Goal: Information Seeking & Learning: Learn about a topic

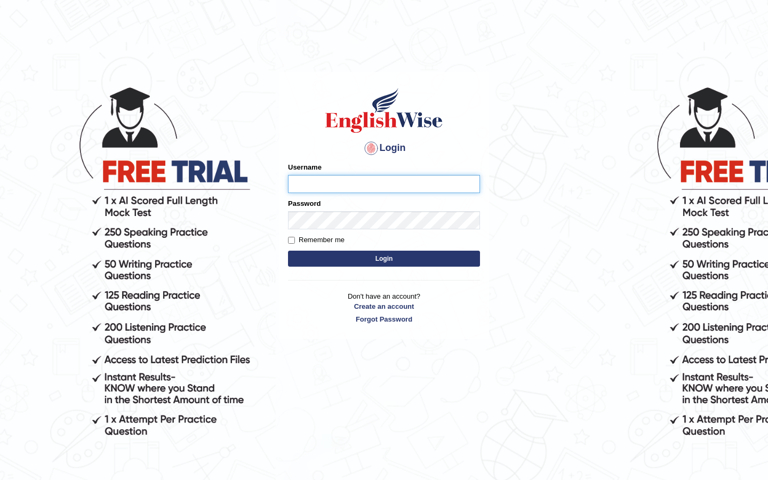
type input "DariaZ"
click at [402, 257] on button "Login" at bounding box center [384, 259] width 192 height 16
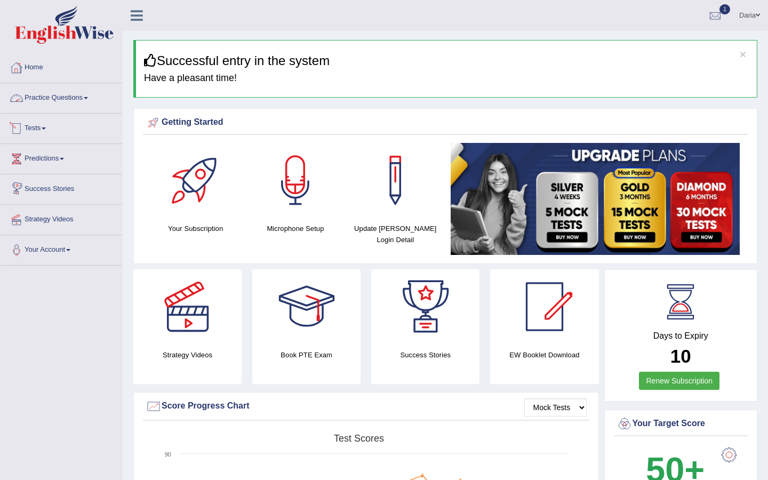
click at [51, 104] on link "Practice Questions" at bounding box center [62, 96] width 122 height 27
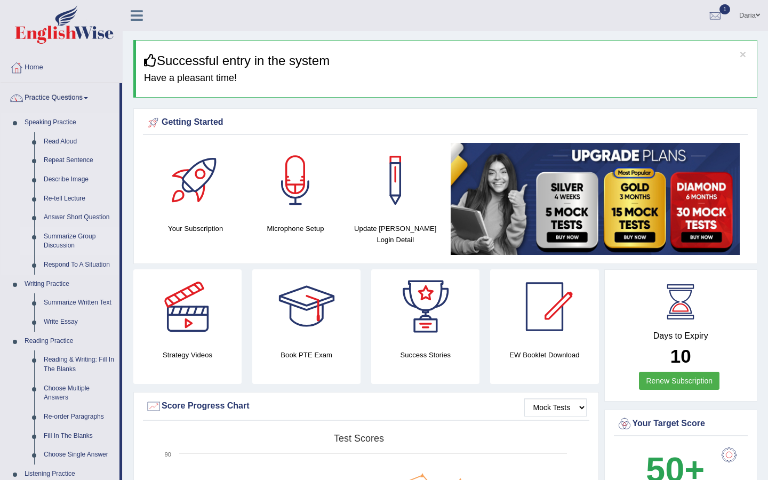
click at [65, 235] on link "Summarize Group Discussion" at bounding box center [79, 241] width 81 height 28
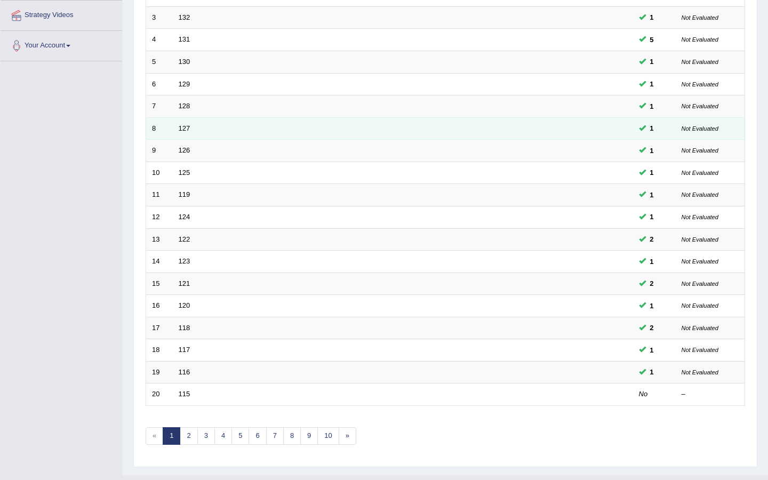
scroll to position [205, 0]
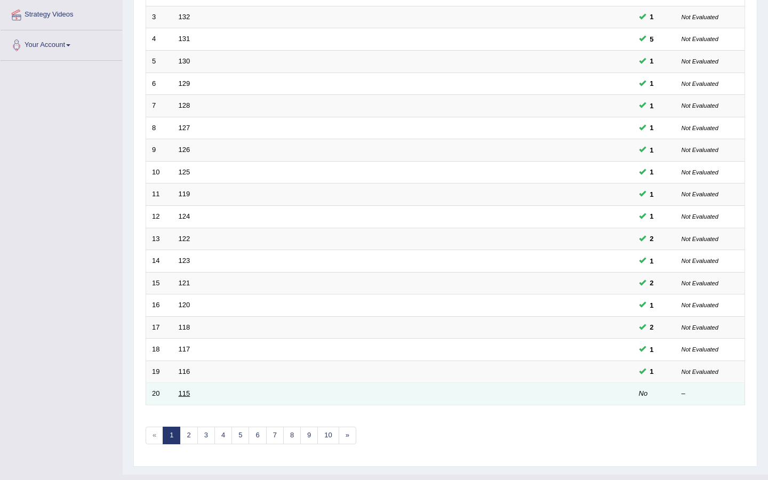
click at [184, 390] on link "115" at bounding box center [185, 394] width 12 height 8
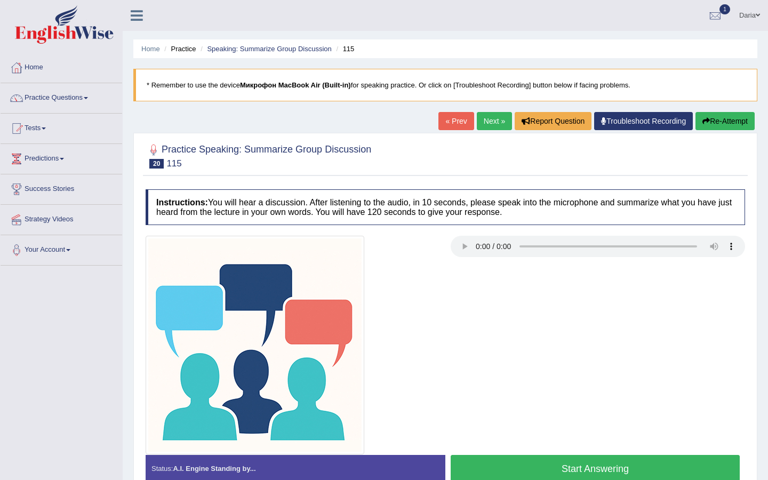
click at [511, 465] on button "Start Answering" at bounding box center [595, 468] width 289 height 27
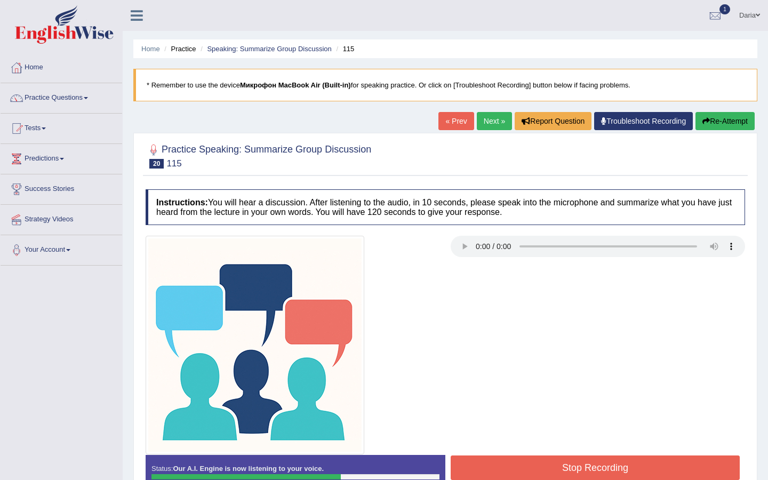
click at [511, 465] on button "Stop Recording" at bounding box center [595, 468] width 289 height 25
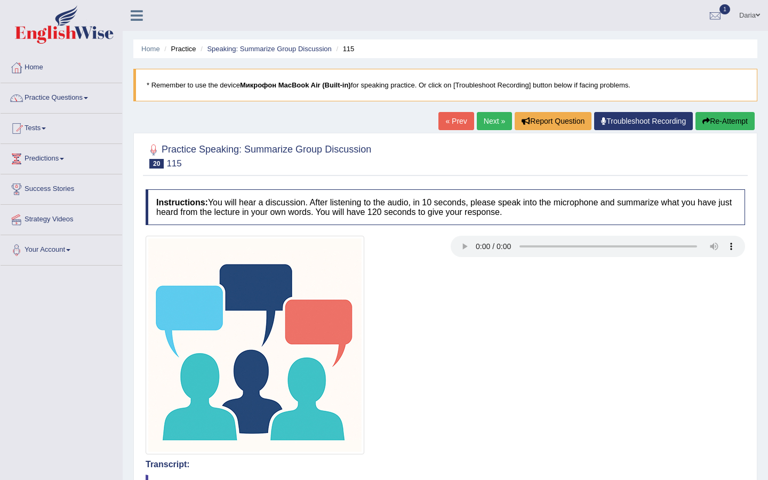
click at [492, 118] on link "Next »" at bounding box center [494, 121] width 35 height 18
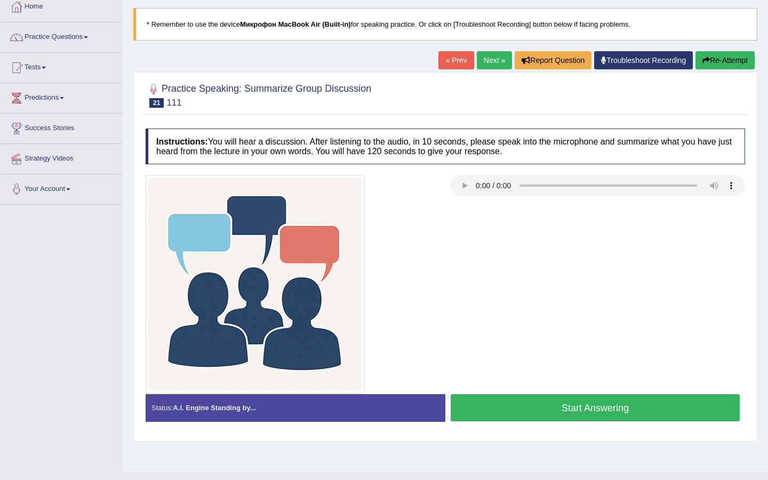
scroll to position [80, 0]
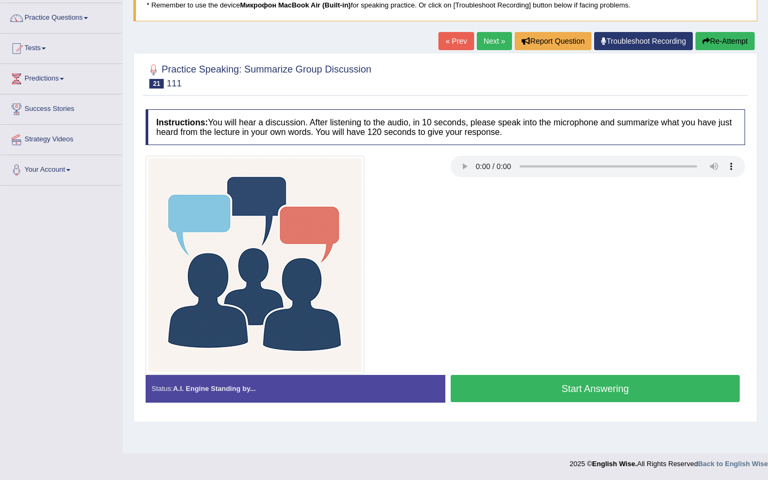
click at [492, 389] on button "Start Answering" at bounding box center [595, 388] width 289 height 27
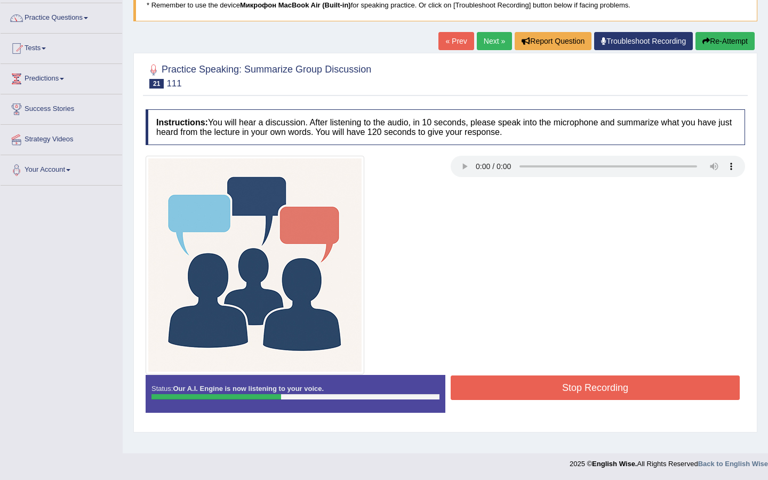
click at [492, 389] on button "Stop Recording" at bounding box center [595, 388] width 289 height 25
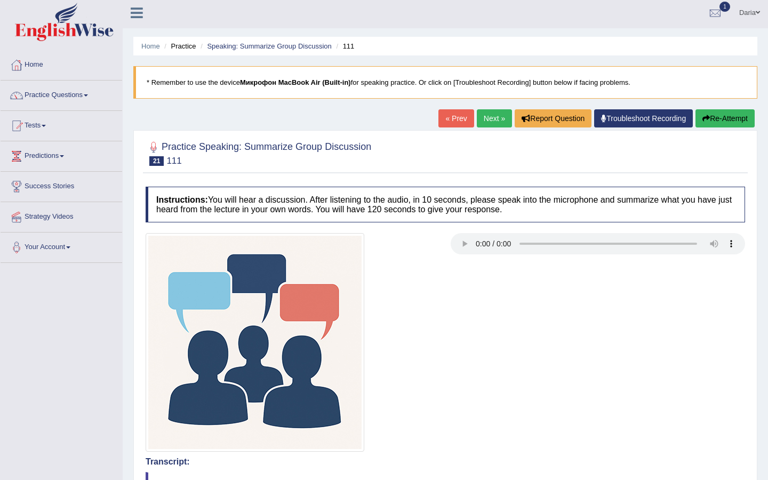
scroll to position [0, 0]
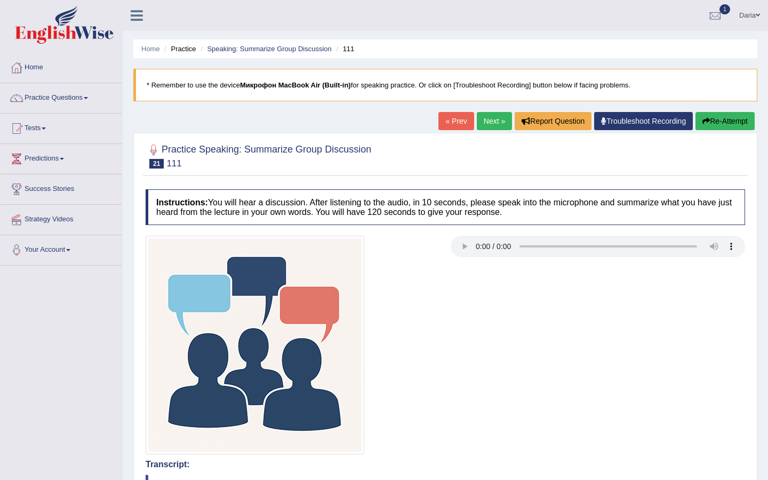
click at [720, 124] on button "Re-Attempt" at bounding box center [725, 121] width 59 height 18
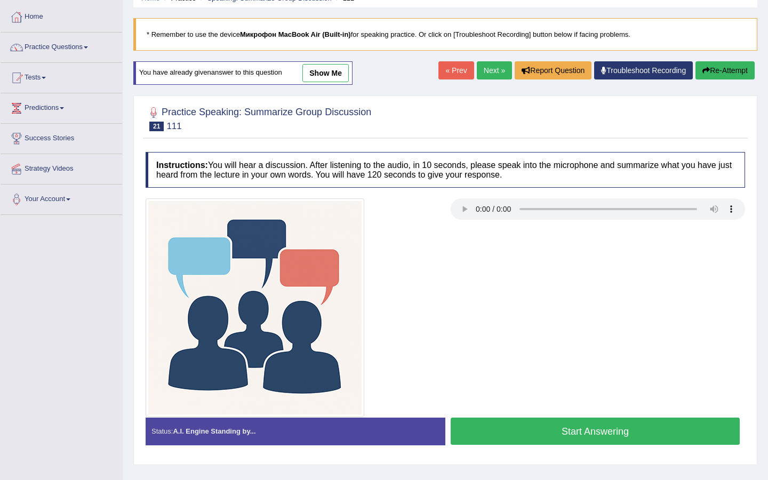
scroll to position [80, 0]
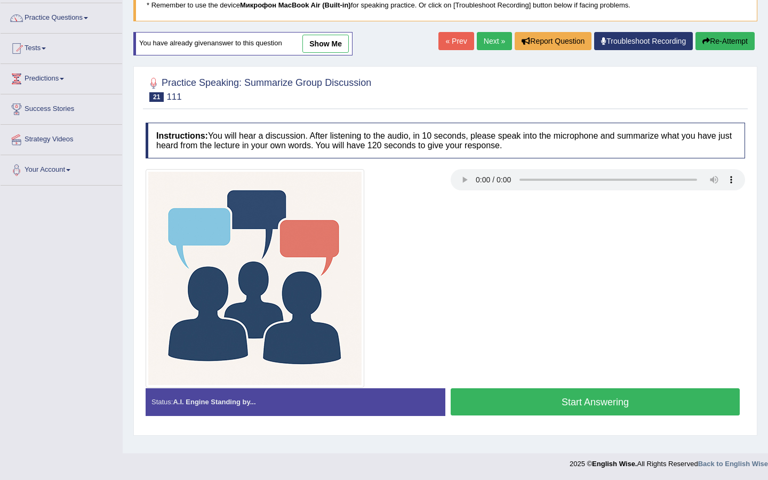
click at [491, 399] on button "Start Answering" at bounding box center [595, 401] width 289 height 27
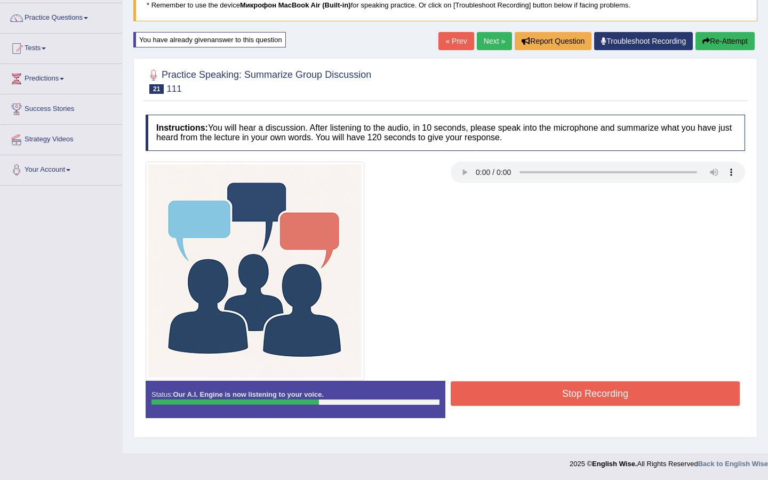
click at [491, 399] on button "Stop Recording" at bounding box center [595, 394] width 289 height 25
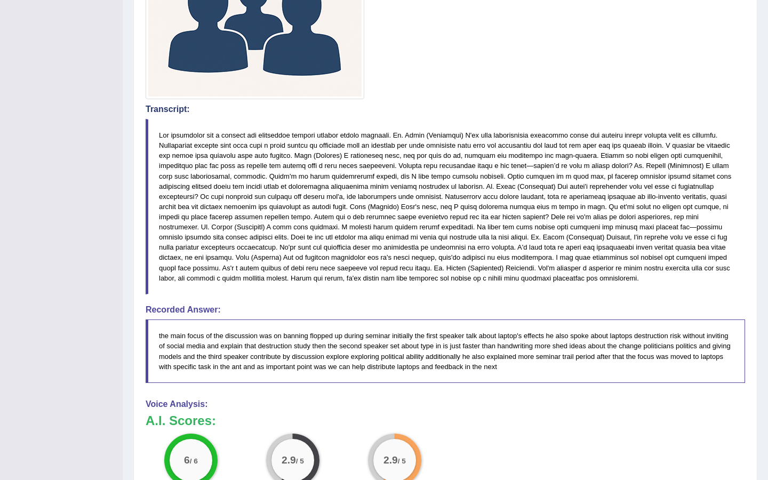
scroll to position [0, 0]
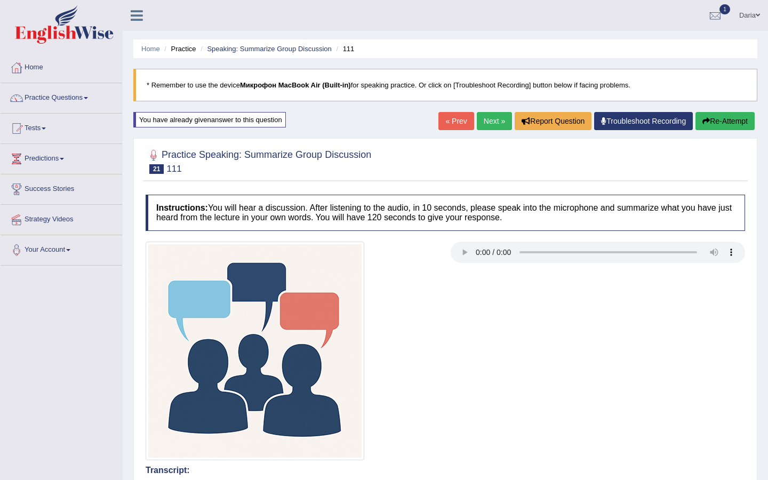
click at [481, 121] on link "Next »" at bounding box center [494, 121] width 35 height 18
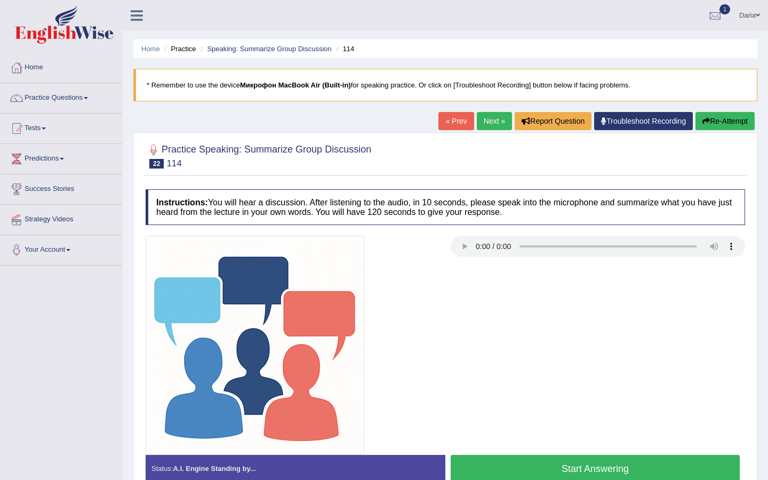
click at [607, 462] on button "Start Answering" at bounding box center [595, 468] width 289 height 27
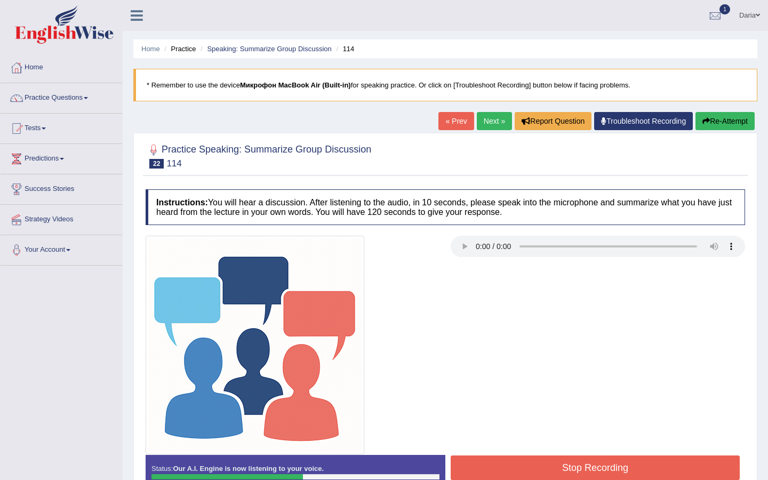
click at [651, 464] on button "Stop Recording" at bounding box center [595, 468] width 289 height 25
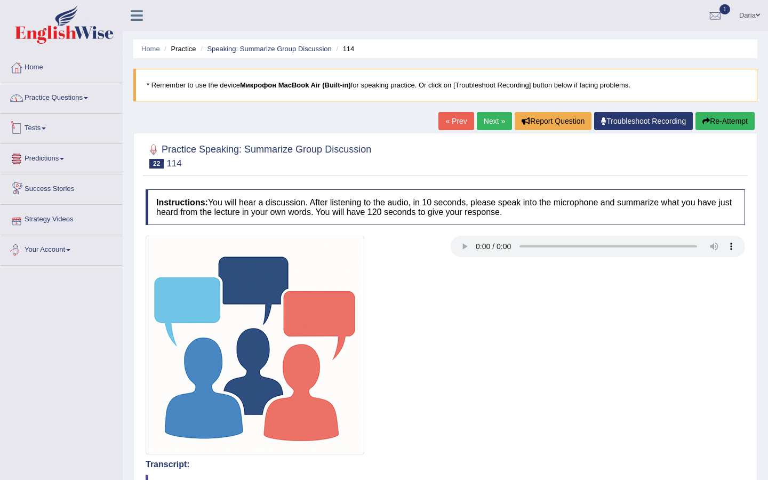
click at [64, 99] on link "Practice Questions" at bounding box center [62, 96] width 122 height 27
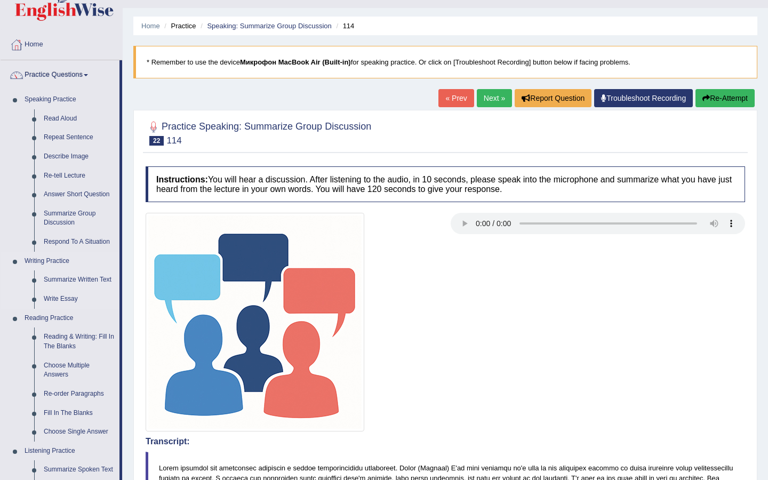
scroll to position [29, 0]
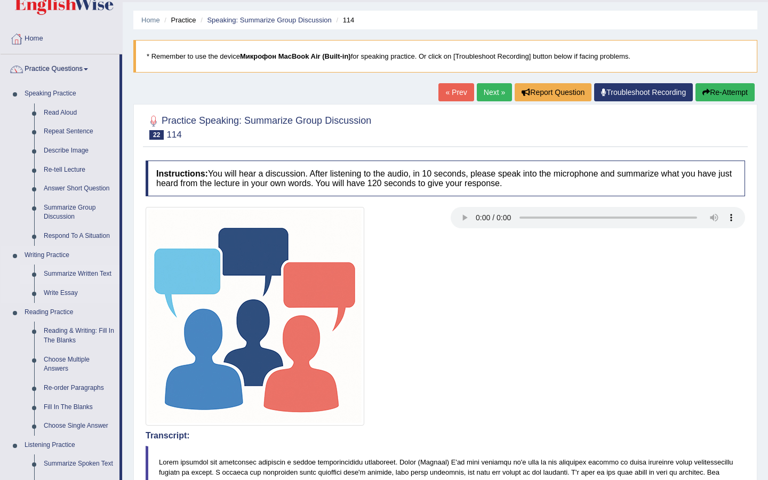
click at [76, 274] on link "Summarize Written Text" at bounding box center [79, 274] width 81 height 19
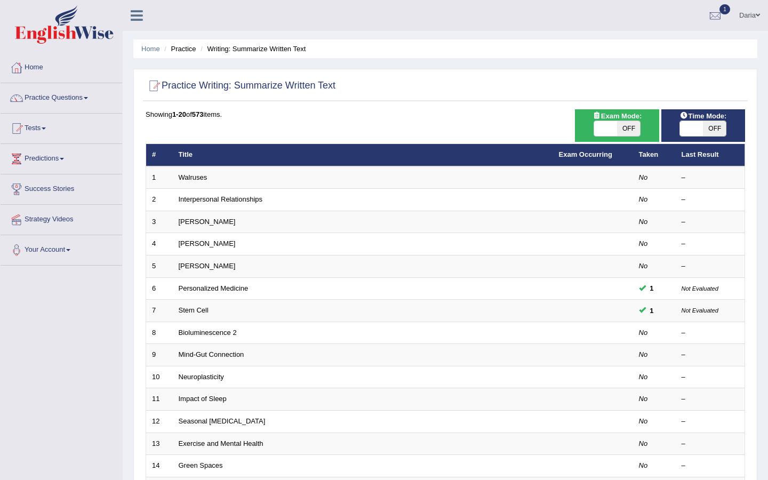
click at [605, 126] on span at bounding box center [605, 128] width 23 height 15
checkbox input "true"
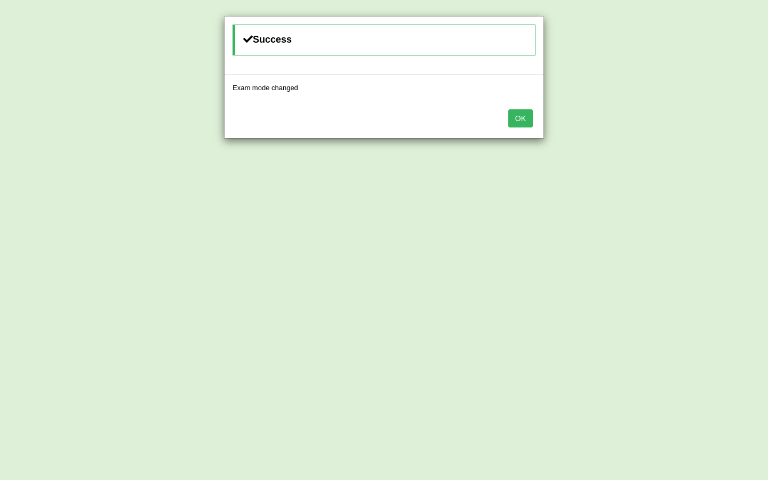
click at [518, 118] on button "OK" at bounding box center [521, 118] width 25 height 18
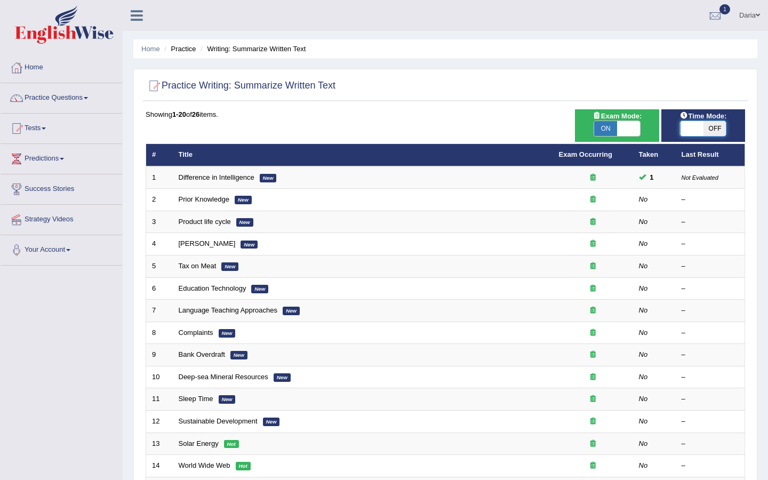
click at [694, 134] on span at bounding box center [691, 128] width 23 height 15
checkbox input "true"
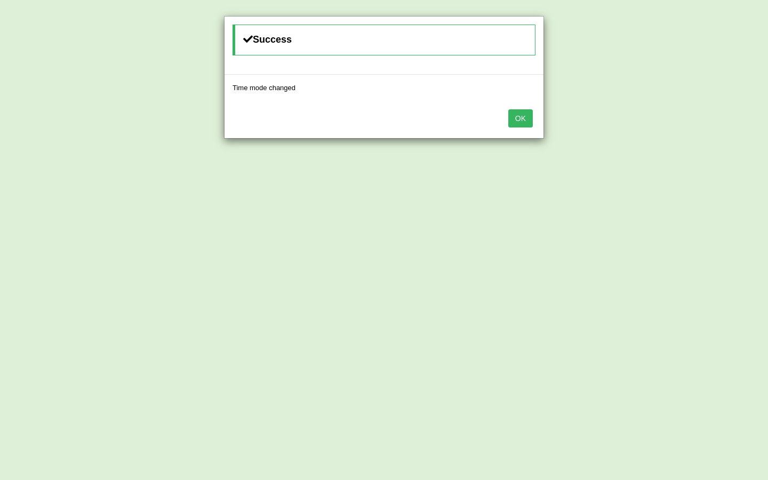
click at [512, 118] on button "OK" at bounding box center [521, 118] width 25 height 18
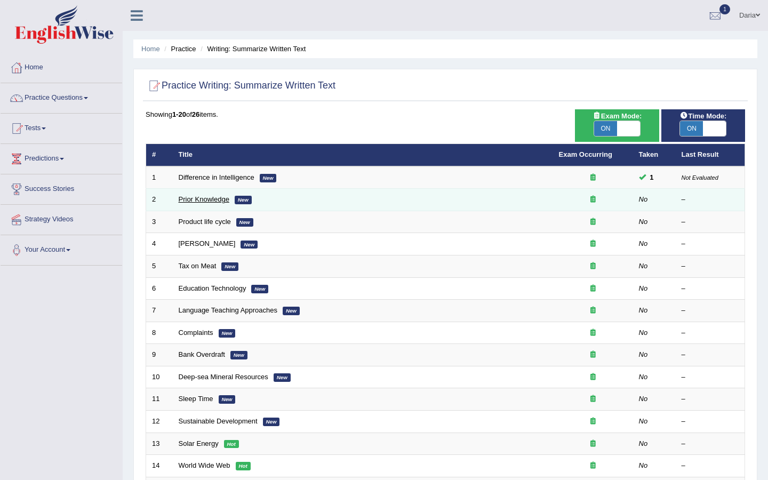
click at [216, 203] on link "Prior Knowledge" at bounding box center [204, 199] width 51 height 8
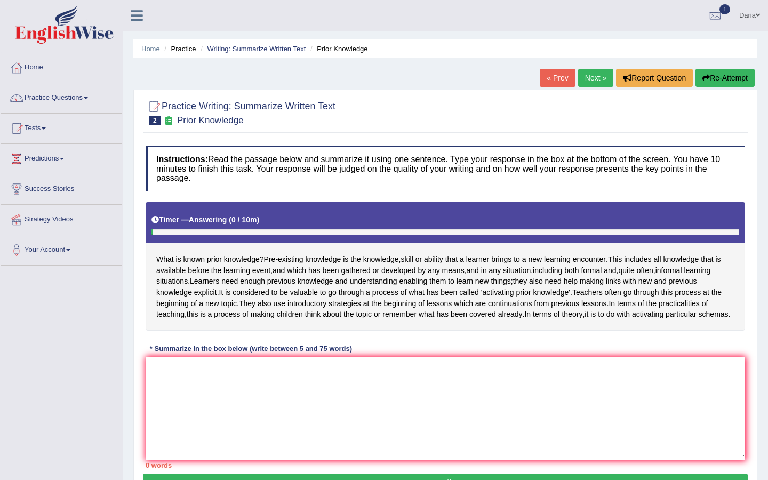
click at [234, 414] on textarea at bounding box center [446, 409] width 600 height 104
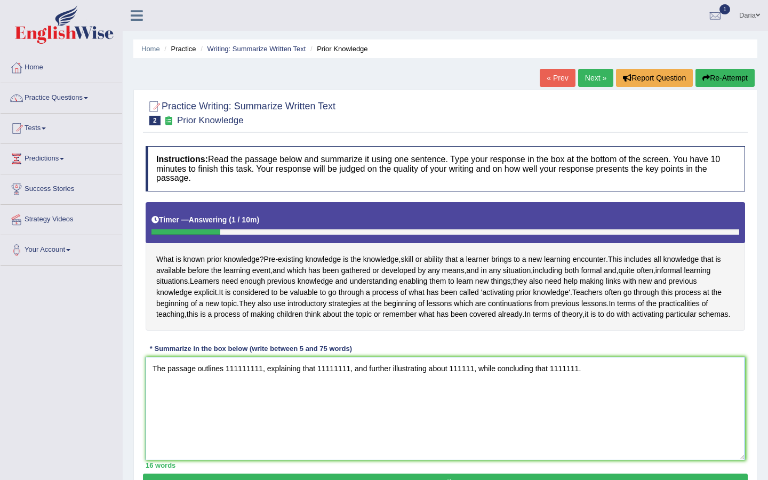
drag, startPoint x: 263, startPoint y: 392, endPoint x: 228, endPoint y: 391, distance: 34.2
click at [228, 391] on textarea "The passage outlines 111111111, explaining that 11111111, and further illustrat…" at bounding box center [446, 409] width 600 height 104
click at [269, 392] on textarea "The passage outlines prior knowlege, explaining that 11111111, and further illu…" at bounding box center [446, 409] width 600 height 104
drag, startPoint x: 337, startPoint y: 391, endPoint x: 368, endPoint y: 391, distance: 30.9
click at [368, 391] on textarea "The passage outlines prior knowledge, explaining that 11111111, and further ill…" at bounding box center [446, 409] width 600 height 104
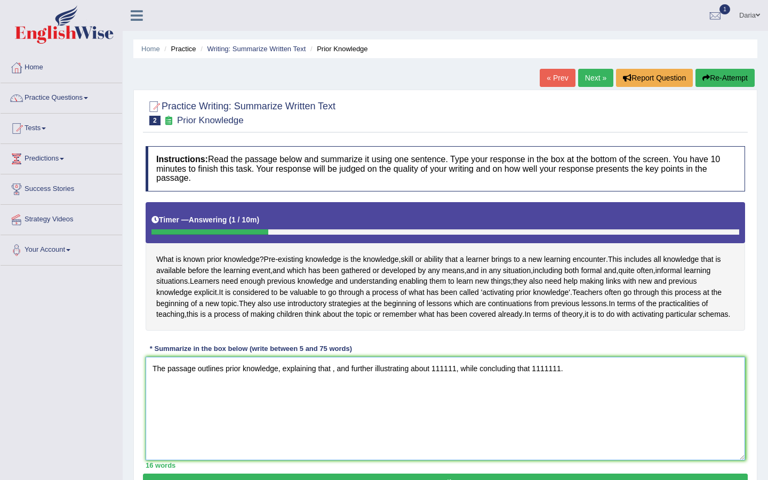
drag, startPoint x: 280, startPoint y: 391, endPoint x: 244, endPoint y: 391, distance: 35.8
click at [244, 391] on textarea "The passage outlines prior knowledge, explaining that , and further illustratin…" at bounding box center [446, 409] width 600 height 104
click at [333, 392] on textarea "The passage outlines prior knowledge, explaining that , and further illustratin…" at bounding box center [446, 409] width 600 height 104
paste textarea "knowledge"
click at [334, 392] on textarea "The passage outlines prior knowledge, explaining that knowledge that , and furt…" at bounding box center [446, 409] width 600 height 104
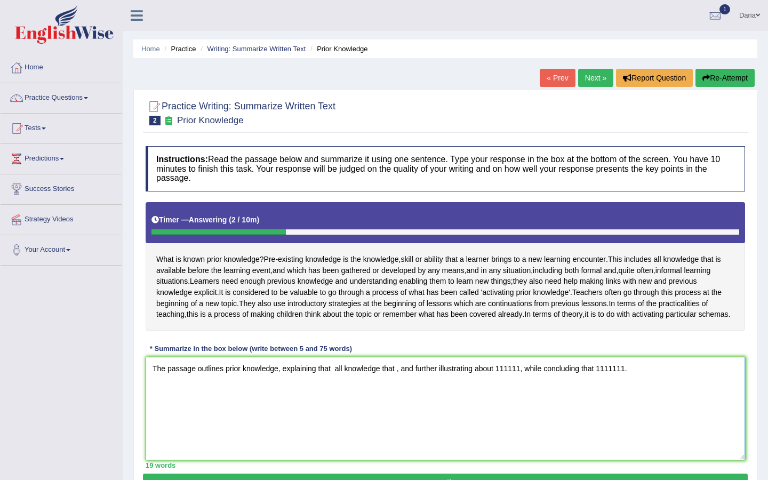
click at [397, 391] on textarea "The passage outlines prior knowledge, explaining that all knowledge that , and …" at bounding box center [446, 409] width 600 height 104
drag, startPoint x: 626, startPoint y: 391, endPoint x: 649, endPoint y: 392, distance: 23.0
click at [649, 392] on textarea "The passage outlines prior knowledge, explaining that all knowledge that is ava…" at bounding box center [446, 409] width 600 height 104
click at [333, 282] on span "knowledge" at bounding box center [316, 281] width 36 height 11
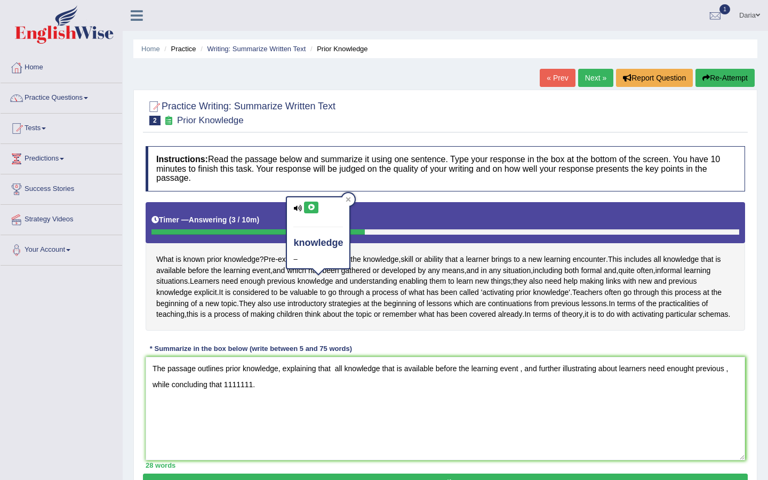
click at [308, 205] on icon at bounding box center [311, 207] width 8 height 6
click at [730, 392] on textarea "The passage outlines prior knowledge, explaining that all knowledge that is ava…" at bounding box center [446, 409] width 600 height 104
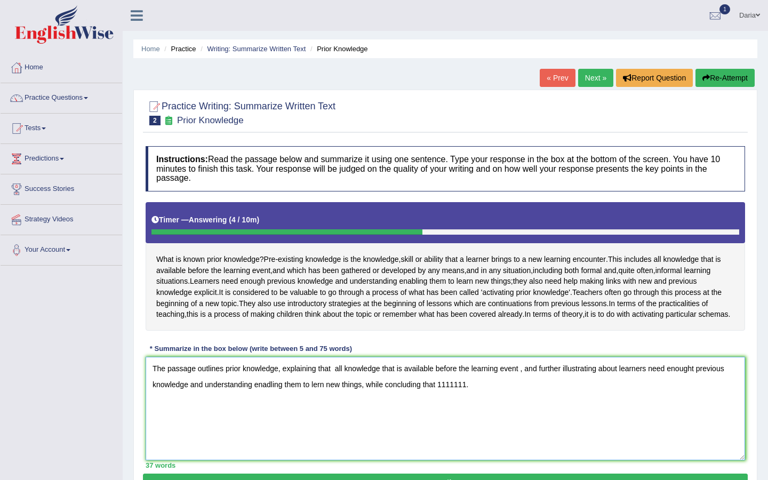
click at [337, 390] on textarea "The passage outlines prior knowledge, explaining that all knowledge that is ava…" at bounding box center [446, 409] width 600 height 104
click at [472, 408] on textarea "The passage outlines prior knowledge, explaining that all knowledge that is ava…" at bounding box center [446, 409] width 600 height 104
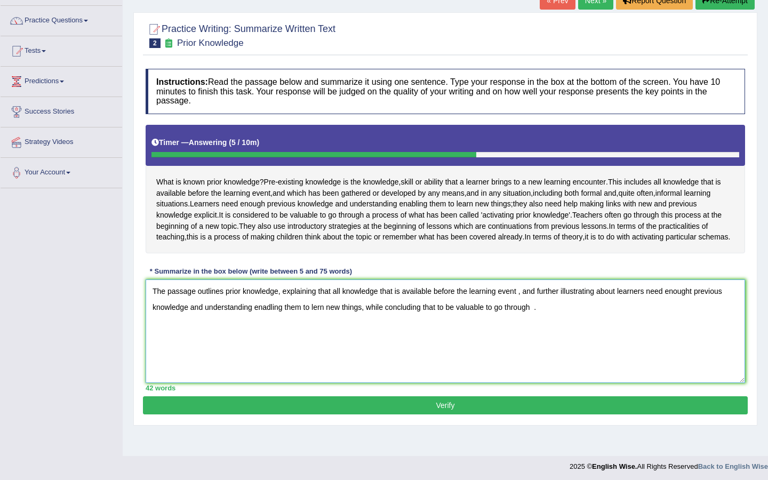
scroll to position [80, 0]
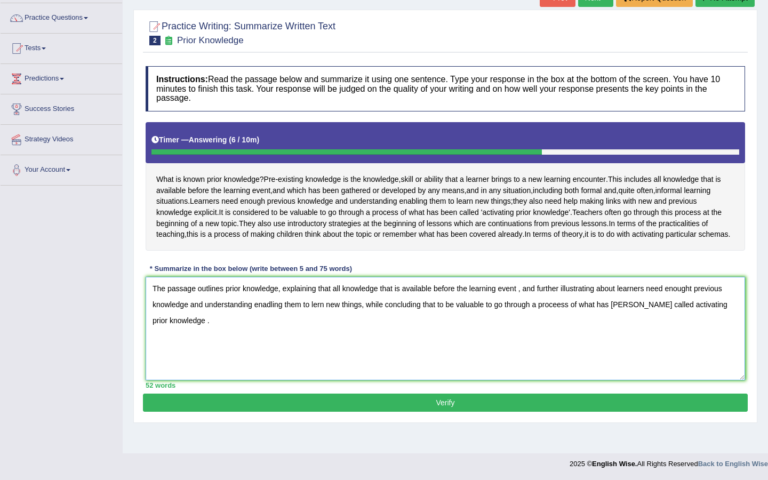
click at [190, 344] on textarea "The passage outlines prior knowledge, explaining that all knowledge that is ava…" at bounding box center [446, 329] width 600 height 104
type textarea "The passage outlines prior knowledge, explaining that all knowledge that is ava…"
click at [507, 412] on button "Verify" at bounding box center [445, 403] width 605 height 18
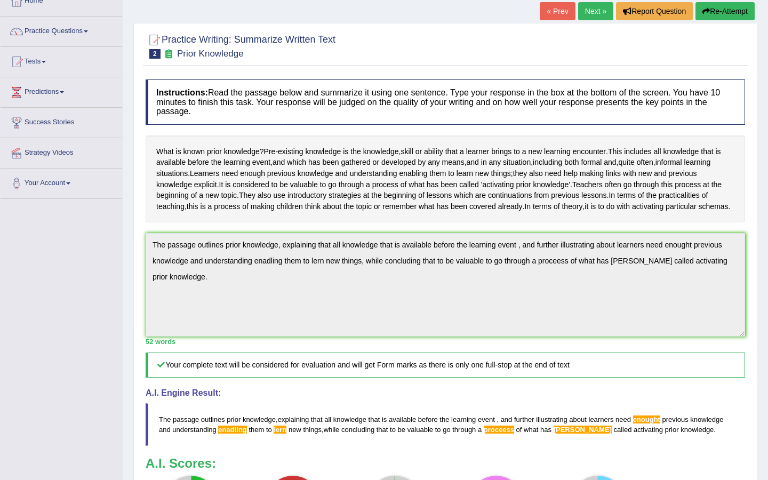
scroll to position [108, 0]
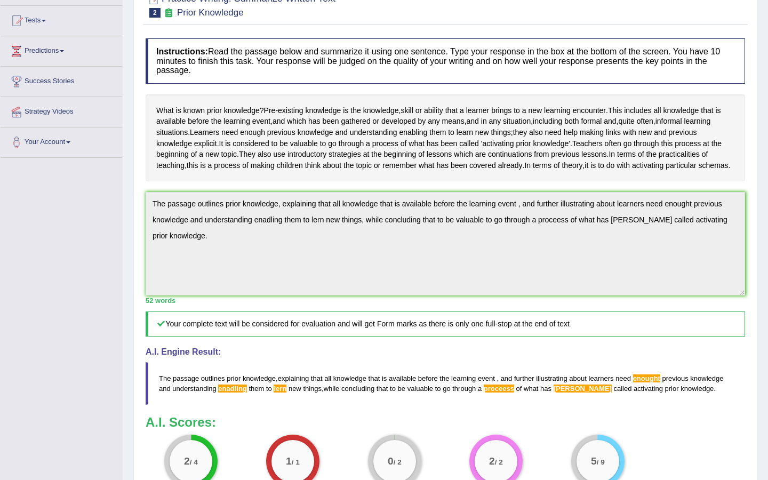
click at [232, 393] on span "enadling" at bounding box center [232, 389] width 28 height 8
click at [233, 393] on span "enadling" at bounding box center [232, 389] width 28 height 8
click at [284, 393] on span "lern" at bounding box center [280, 389] width 13 height 8
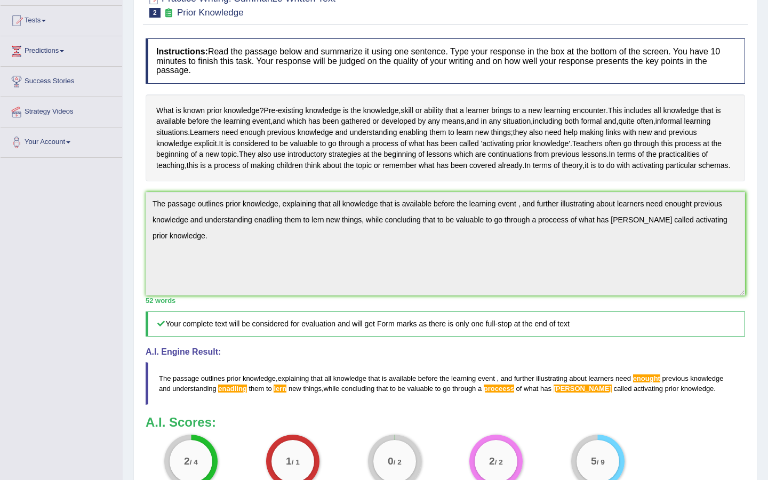
click at [284, 393] on span "lern" at bounding box center [280, 389] width 13 height 8
click at [221, 337] on h5 "Your complete text will be considered for evaluation and will get Form marks as…" at bounding box center [446, 324] width 600 height 25
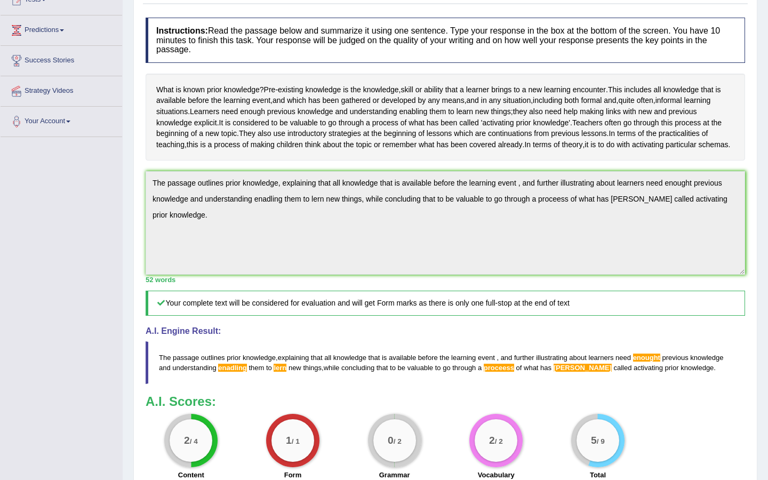
scroll to position [132, 0]
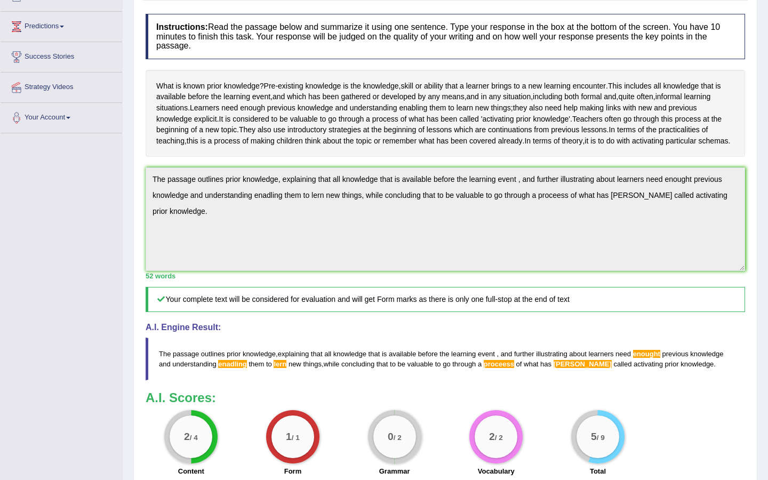
click at [498, 368] on span "proceess" at bounding box center [499, 364] width 30 height 8
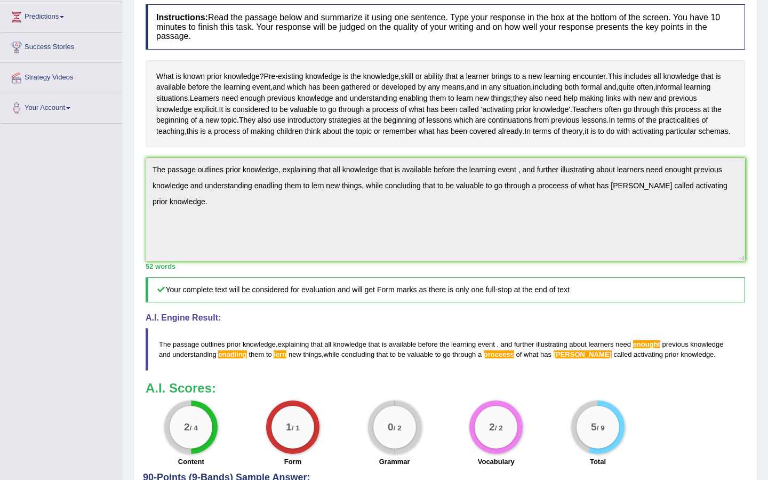
scroll to position [0, 0]
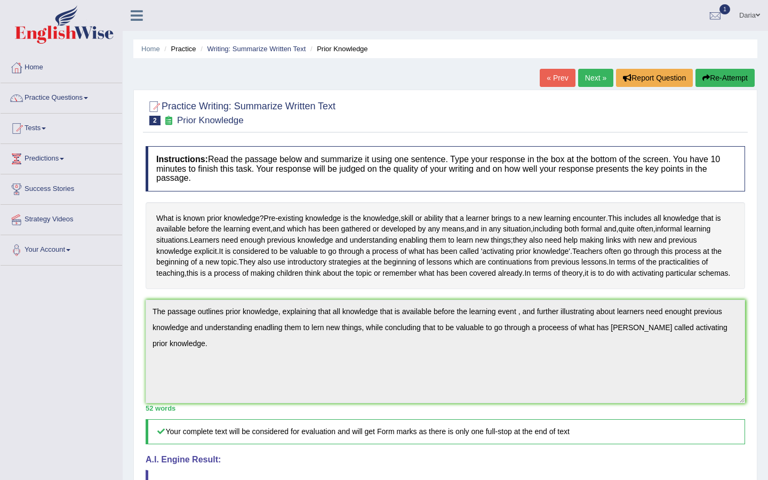
click at [724, 77] on button "Re-Attempt" at bounding box center [725, 78] width 59 height 18
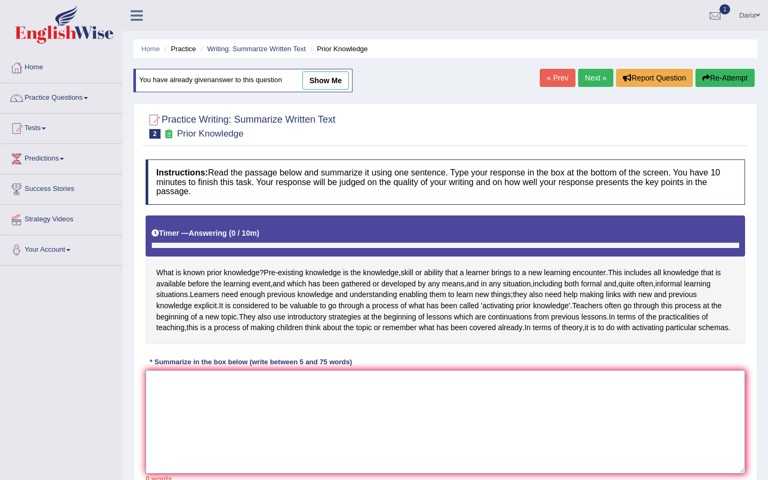
click at [173, 402] on textarea at bounding box center [446, 422] width 600 height 104
paste textarea "The passage outlines prior knowledge, explaining that all knowledge that is ava…"
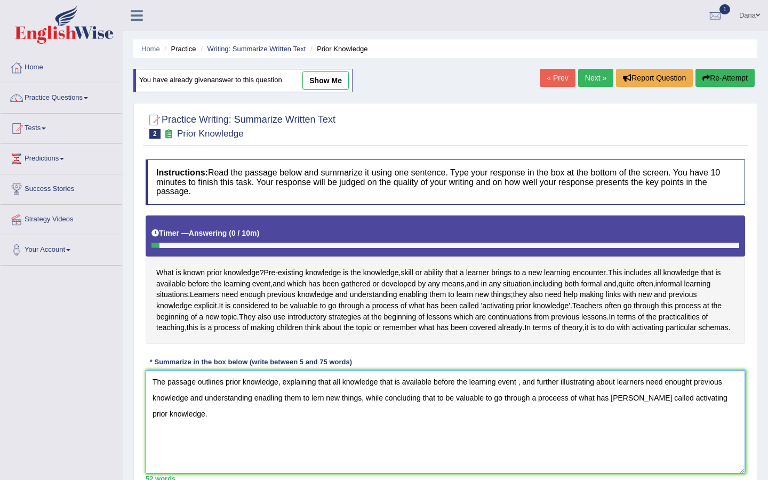
click at [568, 419] on textarea "The passage outlines prior knowledge, explaining that all knowledge that is ava…" at bounding box center [446, 422] width 600 height 104
click at [271, 420] on textarea "The passage outlines prior knowledge, explaining that all knowledge that is ava…" at bounding box center [446, 422] width 600 height 104
click at [320, 420] on textarea "The passage outlines prior knowledge, explaining that all knowledge that is ava…" at bounding box center [446, 422] width 600 height 104
click at [371, 421] on textarea "The passage outlines prior knowledge, explaining that all knowledge that is ava…" at bounding box center [446, 422] width 600 height 104
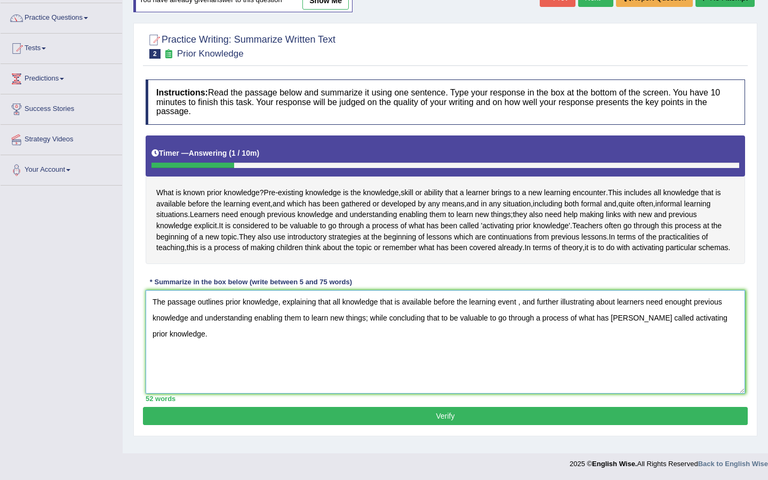
type textarea "The passage outlines prior knowledge, explaining that all knowledge that is ava…"
click at [515, 425] on button "Verify" at bounding box center [445, 416] width 605 height 18
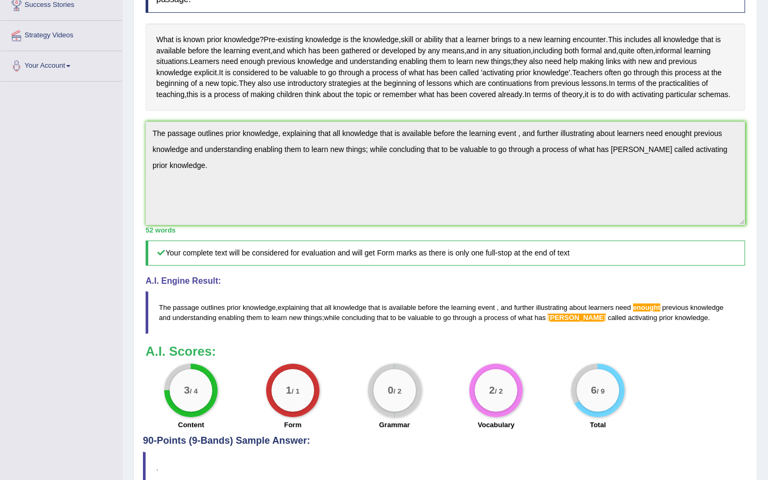
scroll to position [165, 0]
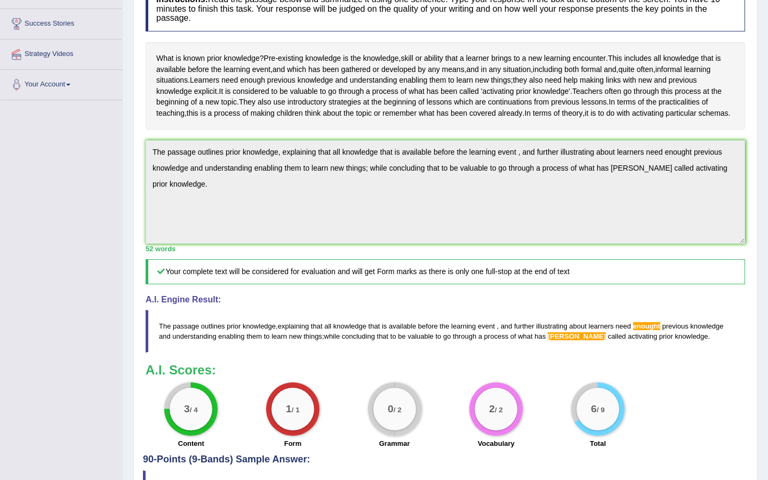
click at [129, 166] on div "Home Practice Writing: Summarize Written Text Prior Knowledge You have already …" at bounding box center [446, 182] width 646 height 694
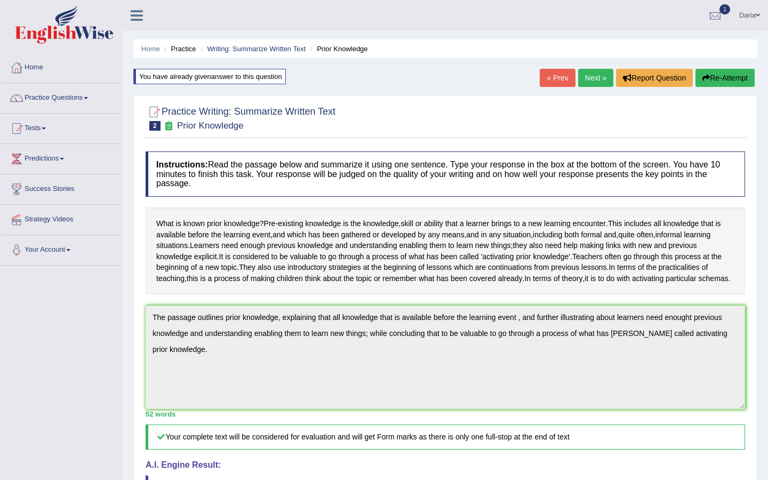
click at [724, 72] on button "Re-Attempt" at bounding box center [725, 78] width 59 height 18
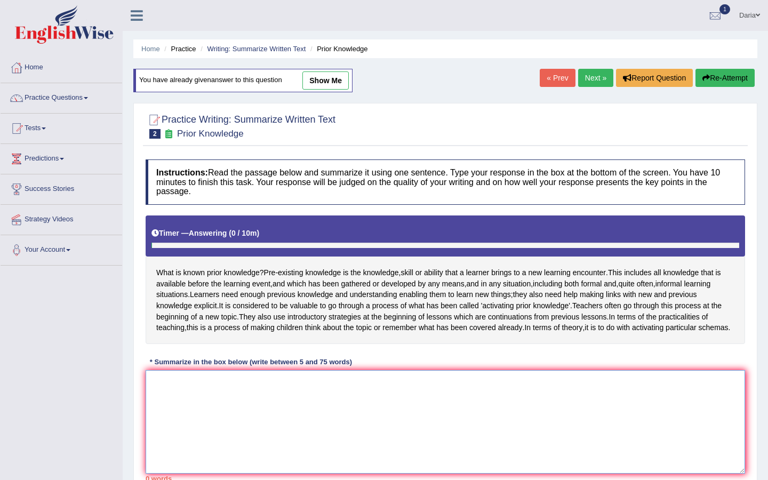
click at [204, 414] on textarea at bounding box center [446, 422] width 600 height 104
paste textarea "The passage outlines prior knowledge, explaining that all knowledge that is ava…"
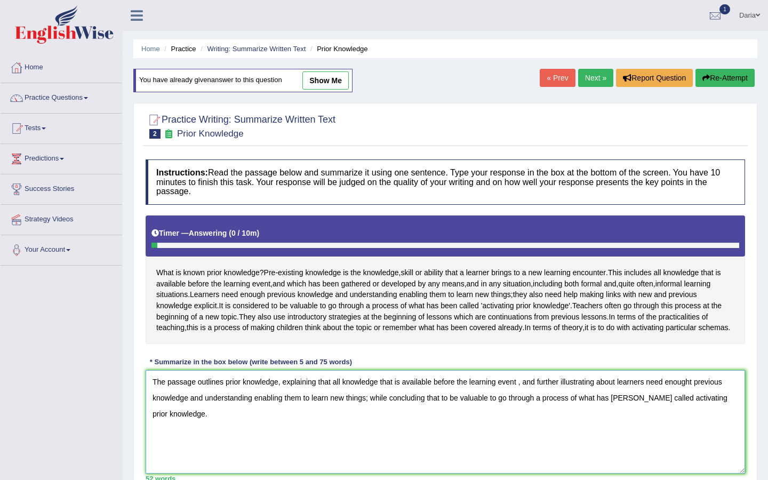
click at [631, 422] on textarea "The passage outlines prior knowledge, explaining that all knowledge that is ava…" at bounding box center [446, 422] width 600 height 104
click at [696, 406] on textarea "The passage outlines prior knowledge, explaining that all knowledge that is ava…" at bounding box center [446, 422] width 600 height 104
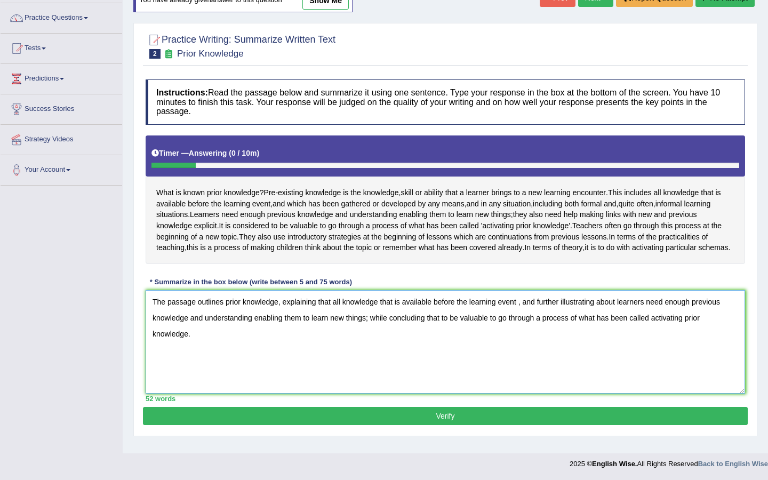
type textarea "The passage outlines prior knowledge, explaining that all knowledge that is ava…"
click at [501, 423] on button "Verify" at bounding box center [445, 416] width 605 height 18
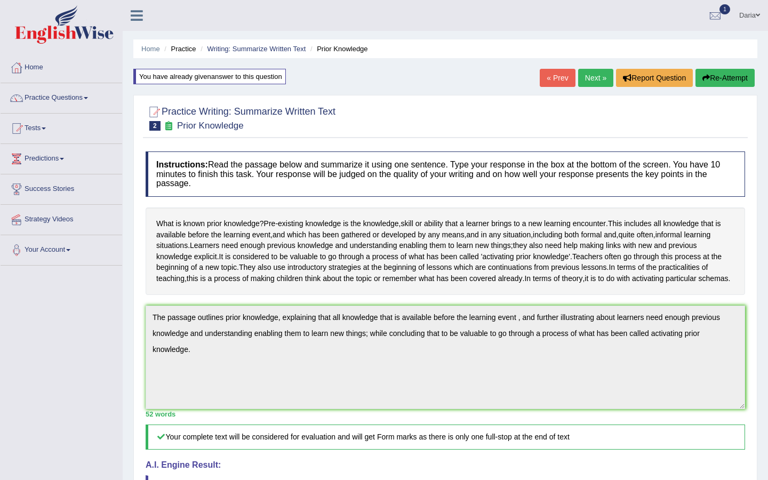
click at [583, 77] on link "Next »" at bounding box center [595, 78] width 35 height 18
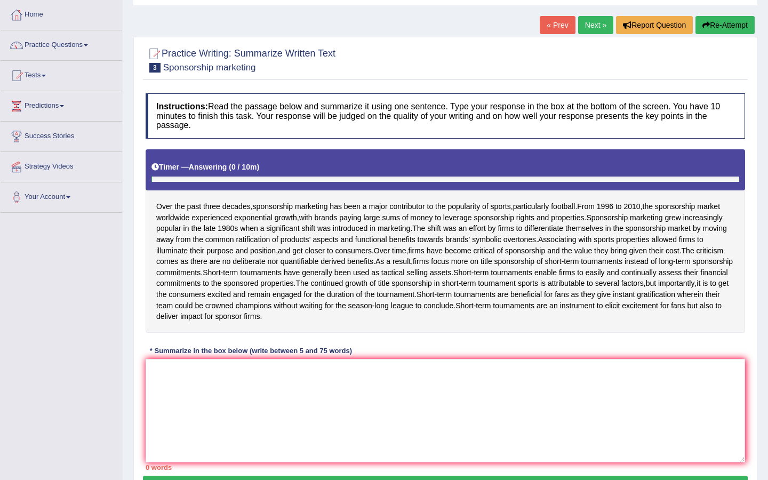
scroll to position [113, 0]
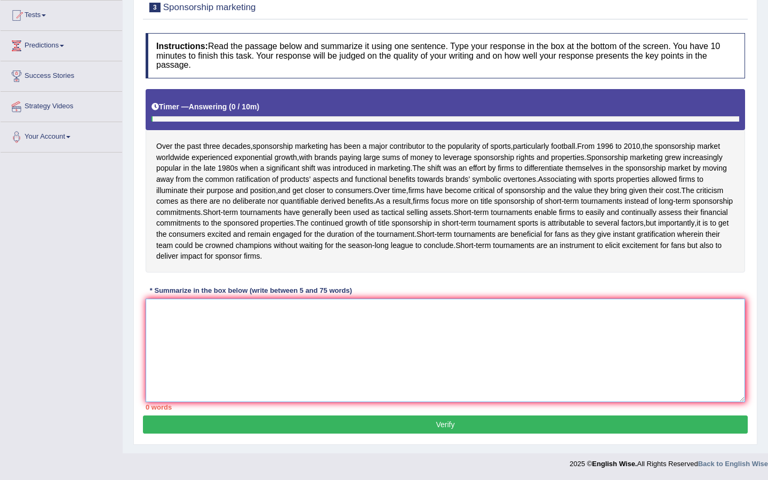
click at [218, 327] on textarea at bounding box center [446, 351] width 600 height 104
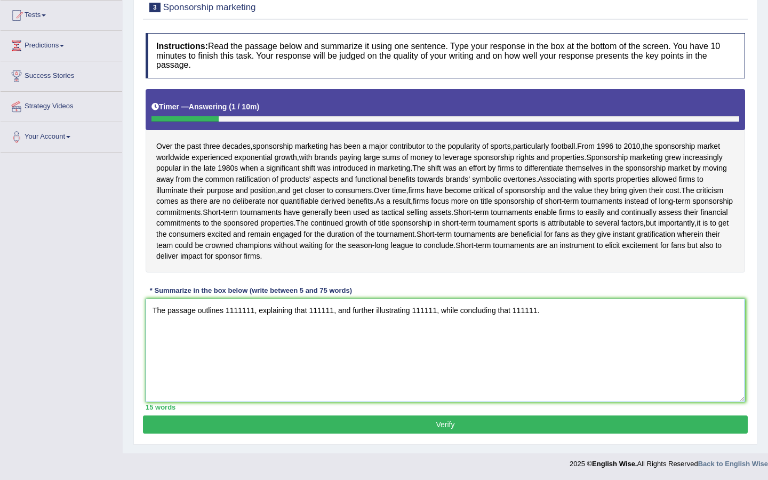
click at [471, 335] on textarea "The passage outlines 1111111, explaining that 111111, and further illustrating …" at bounding box center [446, 351] width 600 height 104
drag, startPoint x: 254, startPoint y: 313, endPoint x: 227, endPoint y: 312, distance: 26.7
click at [227, 312] on textarea "The passage outlines 1111111, explaining that 111111, and further illustrating …" at bounding box center [446, 351] width 600 height 104
drag, startPoint x: 345, startPoint y: 311, endPoint x: 324, endPoint y: 311, distance: 21.3
click at [324, 311] on textarea "The passage outlines sponsorship, explaining that 111111, and further illustrat…" at bounding box center [446, 351] width 600 height 104
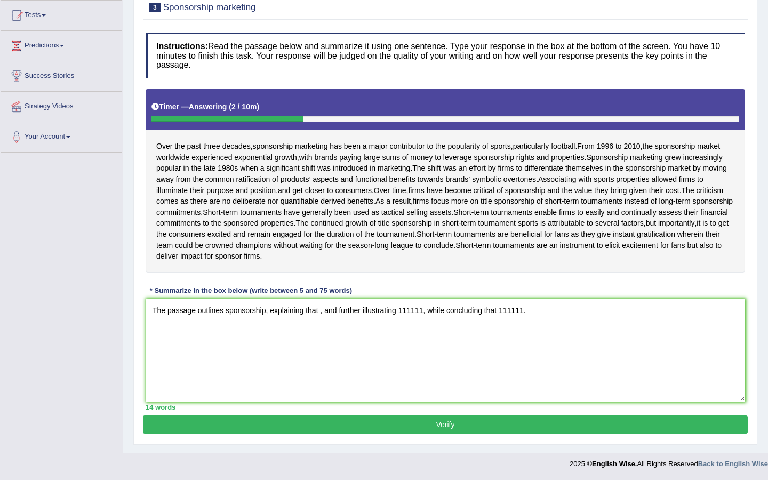
click at [266, 312] on textarea "The passage outlines sponsorship, explaining that , and further illustrating 11…" at bounding box center [446, 351] width 600 height 104
click at [355, 312] on textarea "The passage outlines sponsorship marketing, explaining that , and further illus…" at bounding box center [446, 351] width 600 height 104
drag, startPoint x: 301, startPoint y: 312, endPoint x: 226, endPoint y: 313, distance: 74.7
click at [226, 313] on textarea "The passage outlines sponsorship marketing, explaining that spo , and further i…" at bounding box center [446, 351] width 600 height 104
drag, startPoint x: 368, startPoint y: 314, endPoint x: 356, endPoint y: 313, distance: 11.8
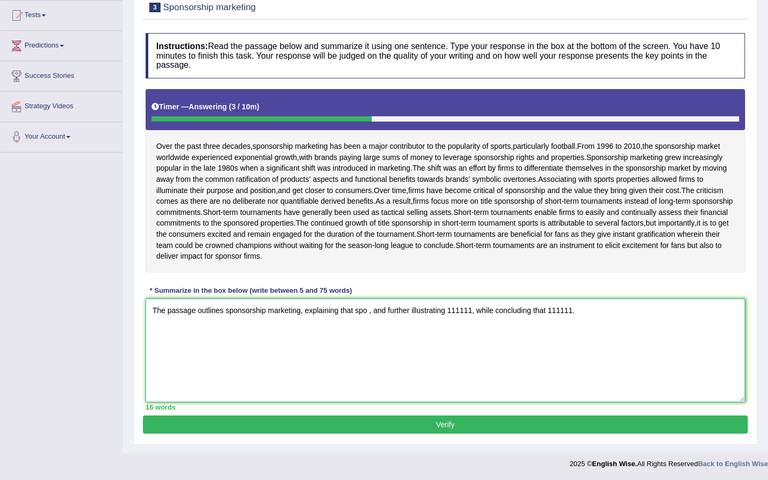
click at [356, 313] on textarea "The passage outlines sponsorship marketing, explaining that spo , and further i…" at bounding box center [446, 351] width 600 height 104
paste textarea "nsorship marketing"
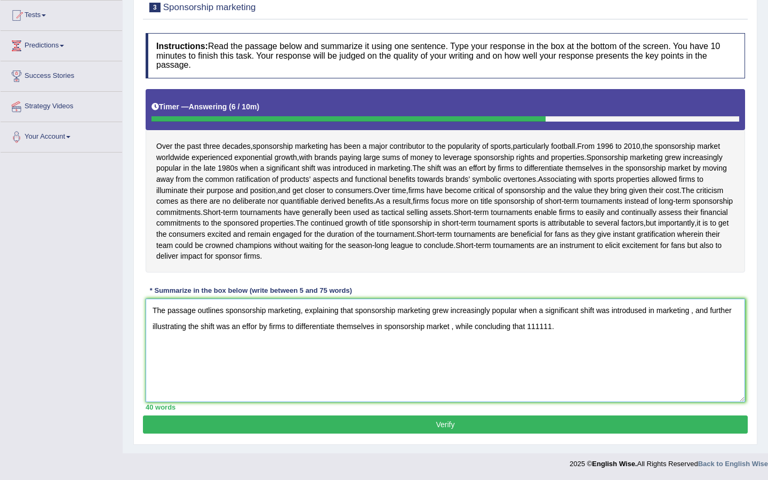
click at [448, 329] on textarea "The passage outlines sponsorship marketing, explaining that sponsorship marketi…" at bounding box center [446, 351] width 600 height 104
drag, startPoint x: 614, startPoint y: 329, endPoint x: 592, endPoint y: 327, distance: 22.0
click at [592, 327] on textarea "The passage outlines sponsorship marketing, explaining that sponsorship marketi…" at bounding box center [446, 351] width 600 height 104
click at [303, 311] on textarea "The passage outlines sponsorship marketing, explaining that sponsorship marketi…" at bounding box center [446, 351] width 600 height 104
click at [303, 313] on textarea "The passage outlines sponsorship marketing, explaining that sponsorship marketi…" at bounding box center [446, 351] width 600 height 104
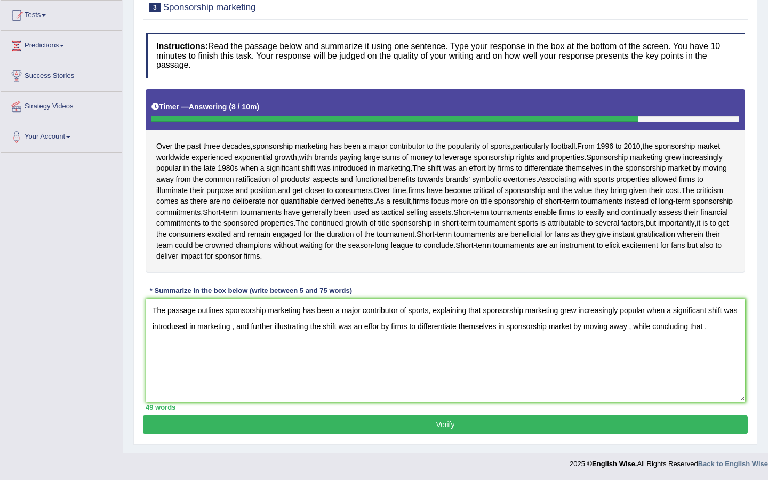
click at [727, 329] on textarea "The passage outlines sponsorship marketing has been a major contributor of spor…" at bounding box center [446, 351] width 600 height 104
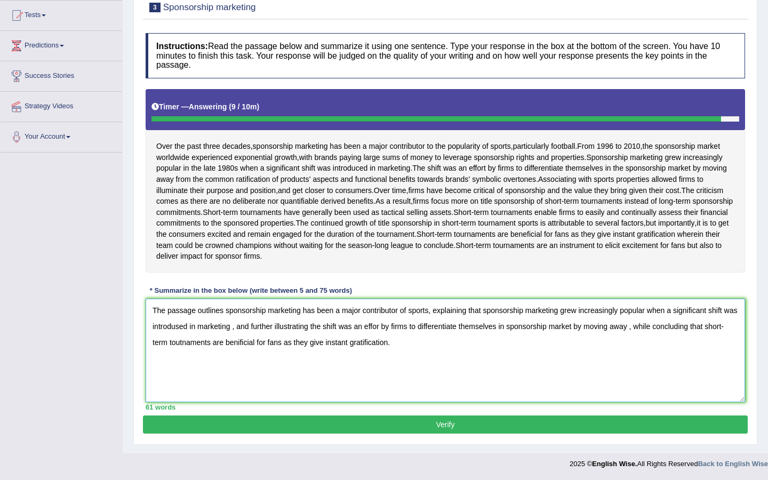
type textarea "The passage outlines sponsorship marketing has been a major contributor of spor…"
click at [398, 428] on button "Verify" at bounding box center [445, 425] width 605 height 18
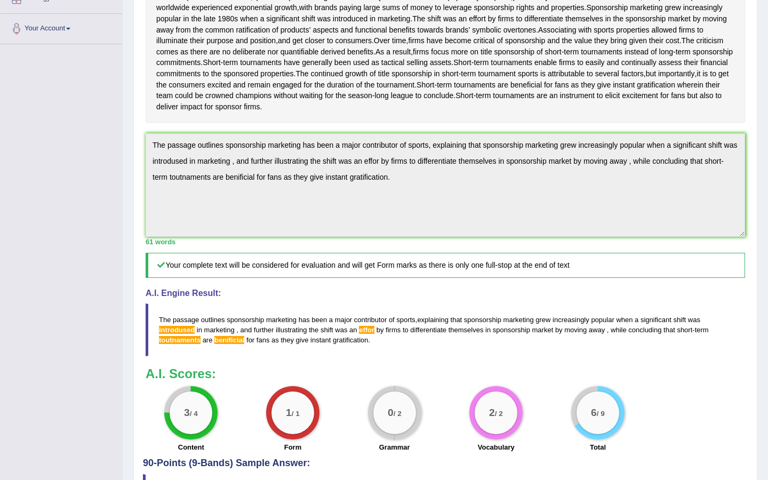
scroll to position [220, 0]
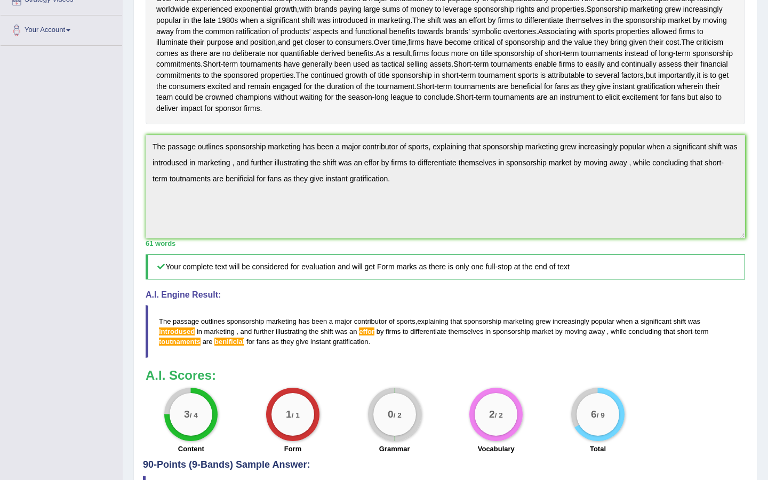
drag, startPoint x: 377, startPoint y: 340, endPoint x: 177, endPoint y: 324, distance: 200.7
click at [177, 324] on blockquote "The passage outlines sponsorship marketing has been a major contributor of spor…" at bounding box center [446, 331] width 600 height 53
click at [164, 321] on span "The" at bounding box center [165, 321] width 12 height 8
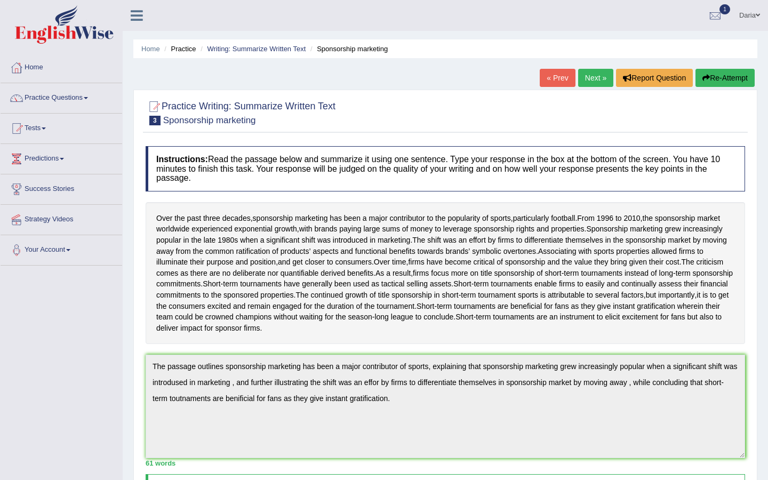
click at [725, 83] on button "Re-Attempt" at bounding box center [725, 78] width 59 height 18
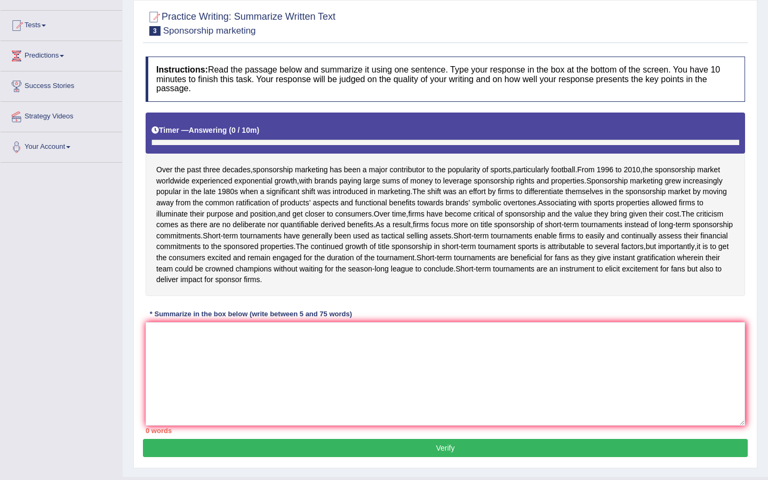
scroll to position [126, 0]
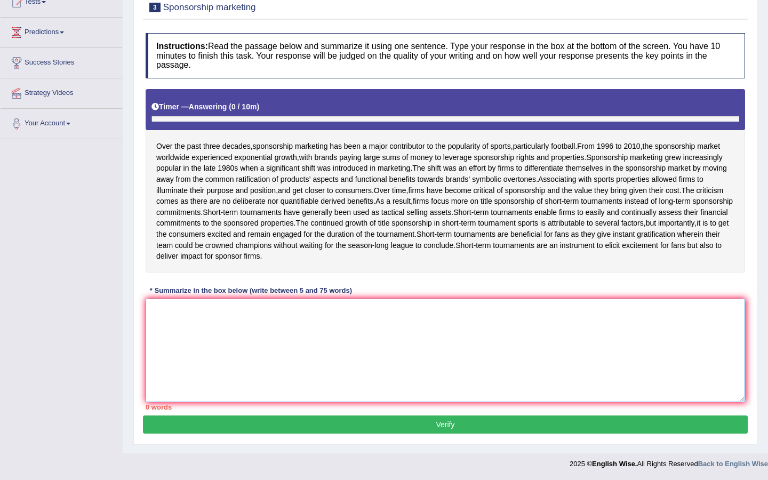
click at [198, 312] on textarea at bounding box center [446, 351] width 600 height 104
paste textarea "The passage outlines sponsorship marketing has been a major contributor of spor…"
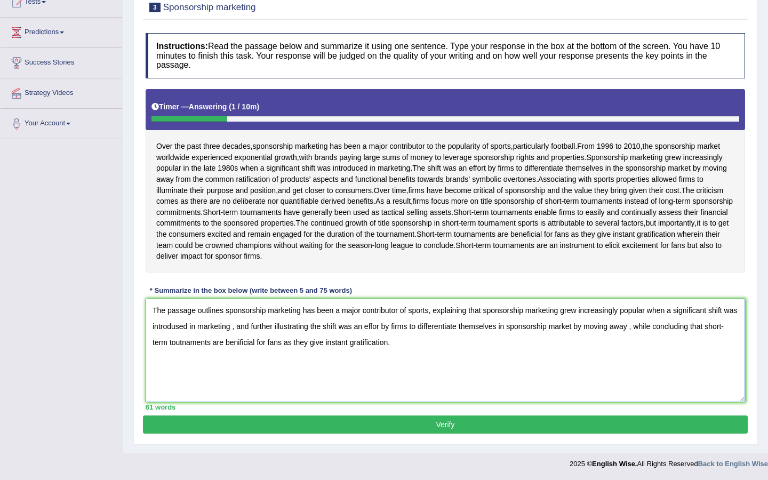
click at [398, 326] on textarea "The passage outlines sponsorship marketing has been a major contributor of spor…" at bounding box center [446, 351] width 600 height 104
click at [654, 328] on textarea "The passage outlines sponsorship marketing has been a major contributor of spor…" at bounding box center [446, 351] width 600 height 104
click at [200, 344] on textarea "The passage outlines sponsorship marketing has been a major contributor of spor…" at bounding box center [446, 351] width 600 height 104
type textarea "The passage outlines sponsorship marketing has been a major contributor of spor…"
click at [423, 423] on button "Verify" at bounding box center [445, 425] width 605 height 18
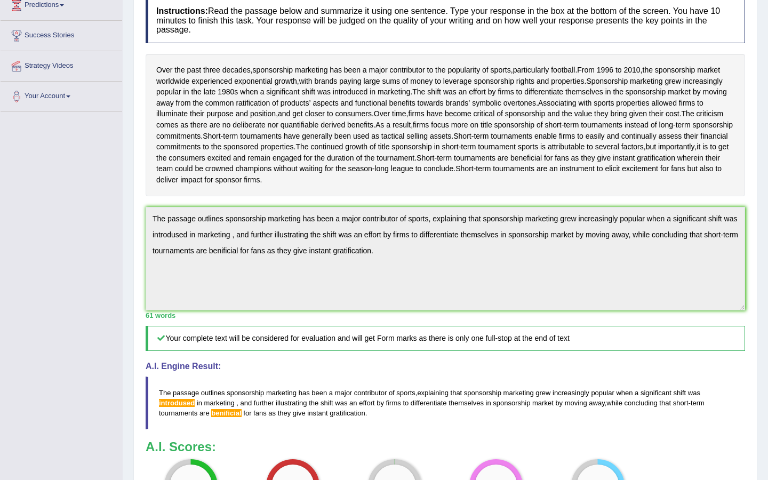
scroll to position [155, 0]
click at [143, 216] on div "Instructions: Read the passage below and summarize it using one sentence. Type …" at bounding box center [445, 260] width 605 height 539
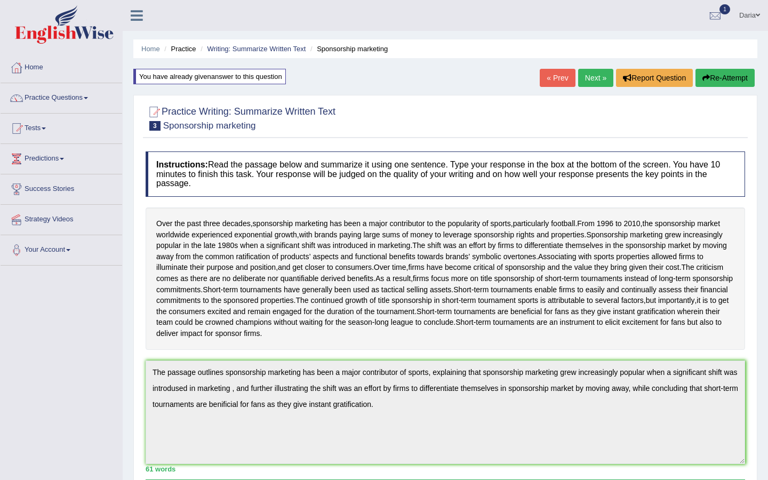
click at [708, 83] on button "Re-Attempt" at bounding box center [725, 78] width 59 height 18
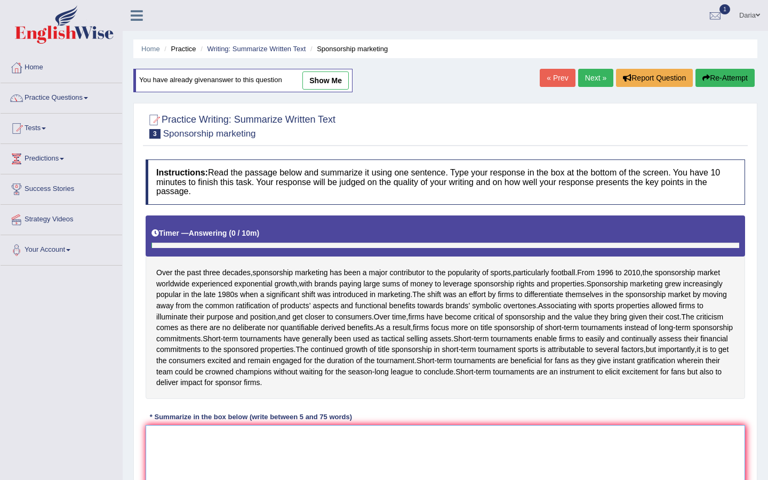
click at [171, 443] on textarea at bounding box center [446, 477] width 600 height 104
paste textarea "The passage outlines sponsorship marketing has been a major contributor of spor…"
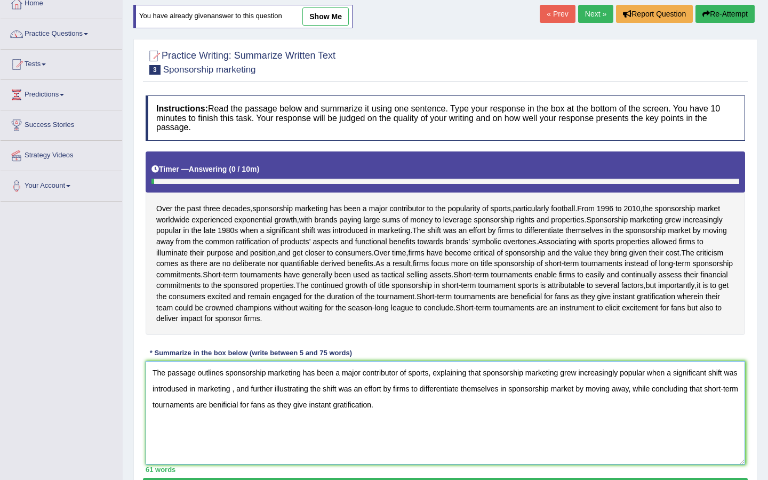
scroll to position [65, 0]
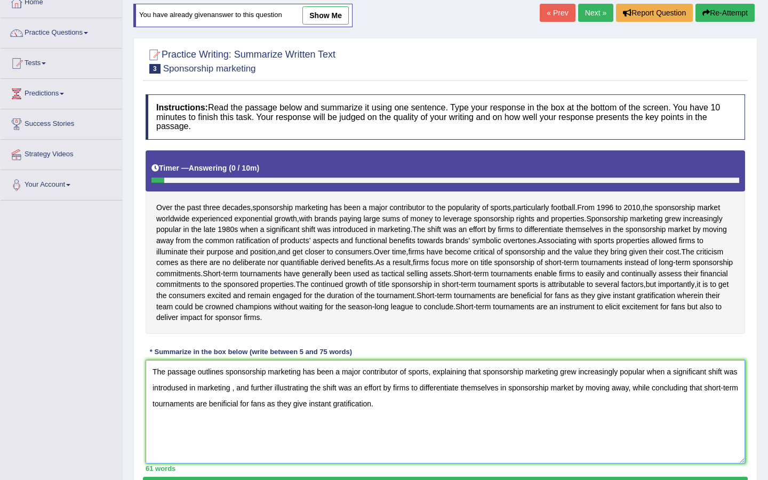
click at [248, 391] on textarea "The passage outlines sponsorship marketing has been a major contributor of spor…" at bounding box center [446, 412] width 600 height 104
drag, startPoint x: 184, startPoint y: 389, endPoint x: 193, endPoint y: 389, distance: 9.1
click at [193, 389] on textarea "The passage outlines sponsorship marketing has been a major contributor of spor…" at bounding box center [446, 412] width 600 height 104
click at [197, 390] on textarea "The passage outlines sponsorship marketing has been a major contributor of spor…" at bounding box center [446, 412] width 600 height 104
click at [261, 406] on textarea "The passage outlines sponsorship marketing has been a major contributor of spor…" at bounding box center [446, 412] width 600 height 104
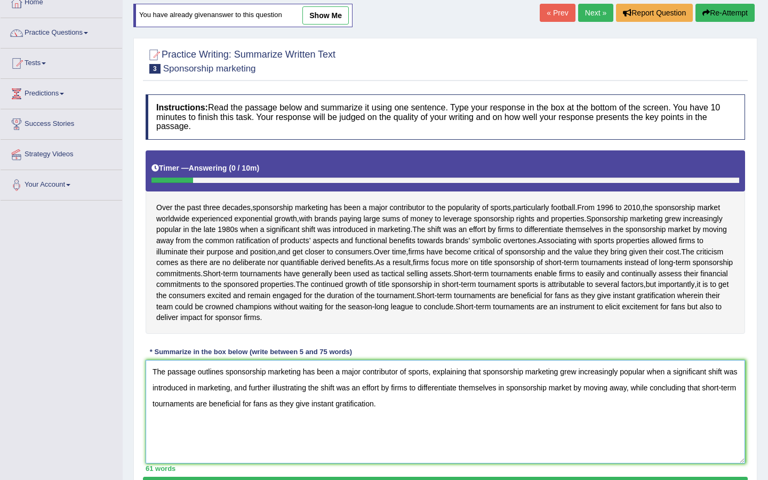
scroll to position [126, 0]
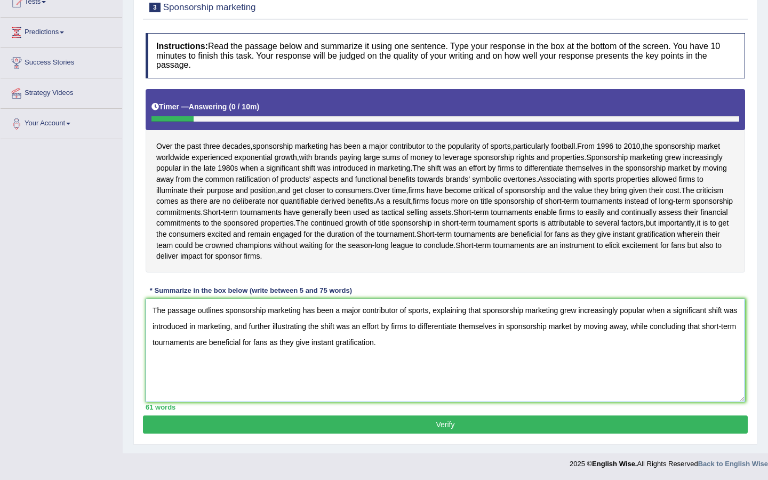
type textarea "The passage outlines sponsorship marketing has been a major contributor of spor…"
click at [415, 418] on button "Verify" at bounding box center [445, 425] width 605 height 18
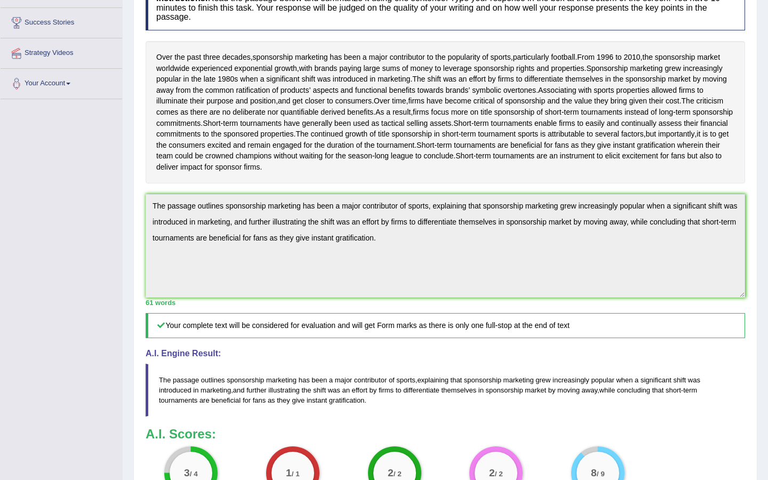
scroll to position [187, 0]
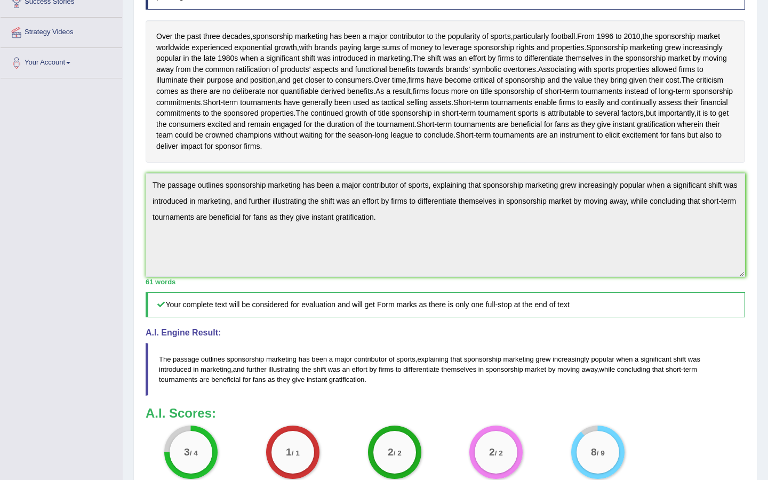
drag, startPoint x: 597, startPoint y: 308, endPoint x: 234, endPoint y: 307, distance: 362.9
click at [234, 308] on h5 "Your complete text will be considered for evaluation and will get Form marks as…" at bounding box center [446, 304] width 600 height 25
click at [768, 272] on div "Home Practice Writing: Summarize Written Text Sponsorship marketing You have al…" at bounding box center [446, 192] width 646 height 759
